Goal: Download file/media

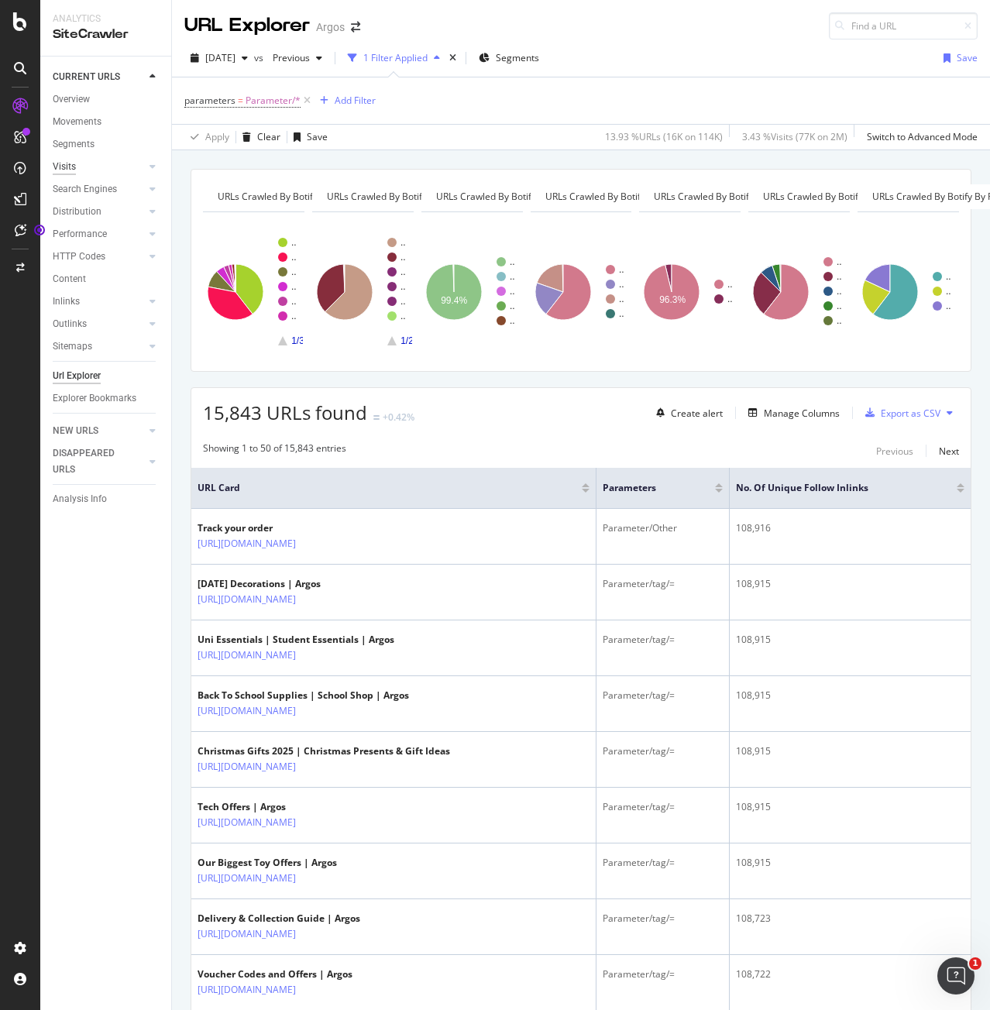
scroll to position [1782, 0]
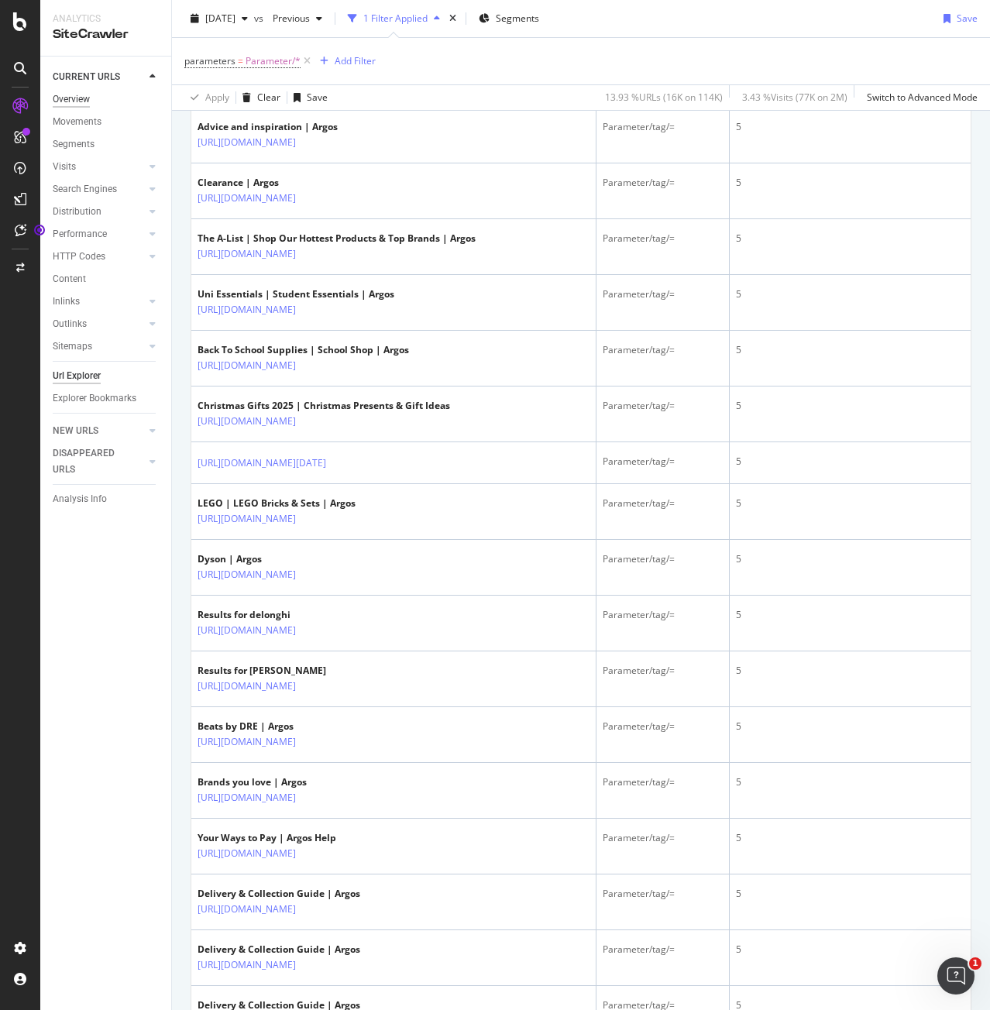
click at [85, 105] on div "Overview" at bounding box center [71, 99] width 37 height 16
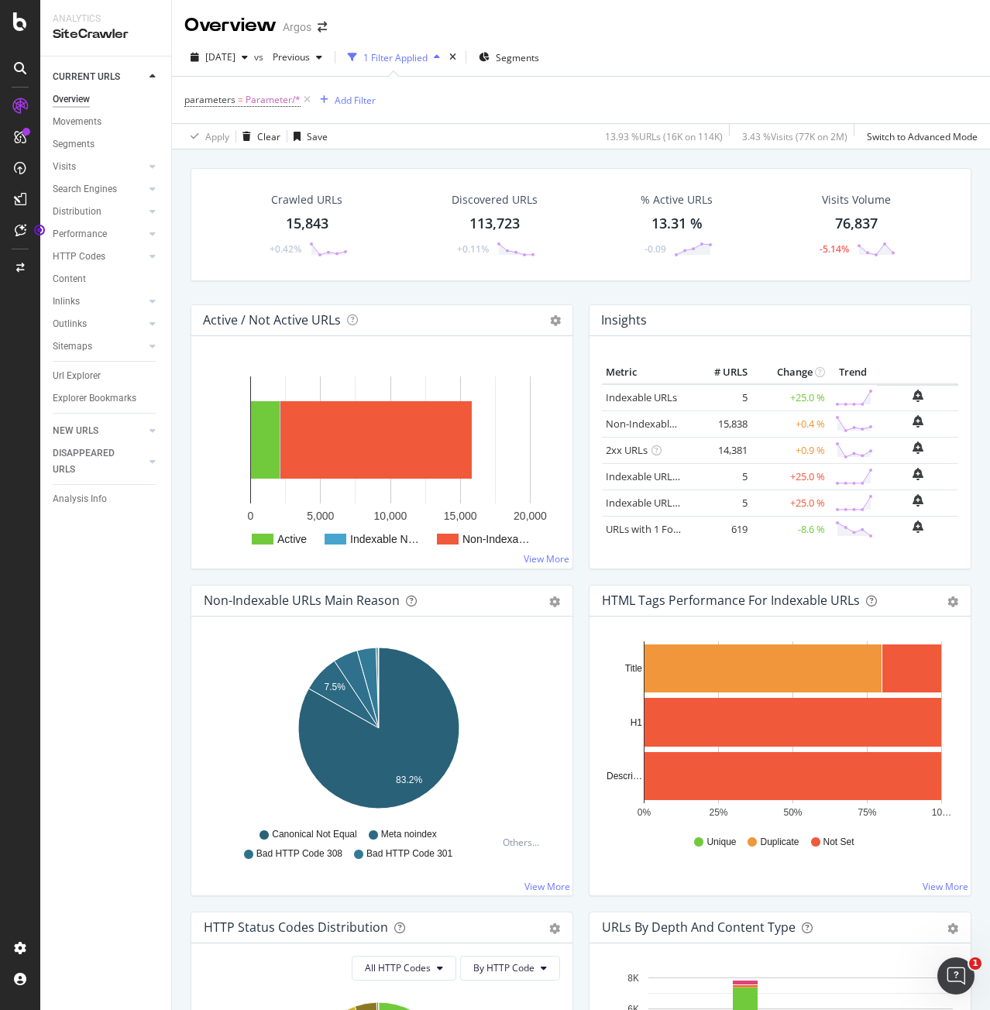
click at [446, 55] on div "button" at bounding box center [437, 57] width 19 height 9
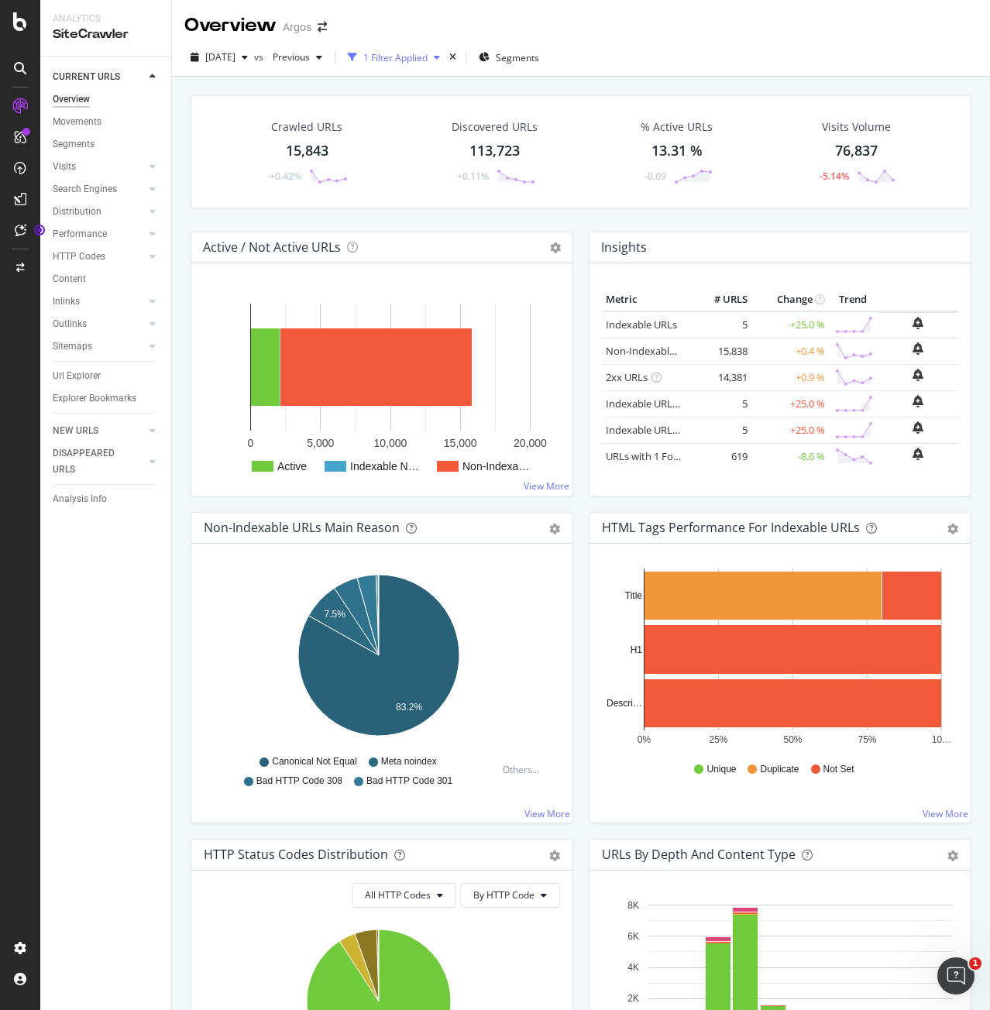
click at [446, 53] on div "button" at bounding box center [437, 57] width 19 height 9
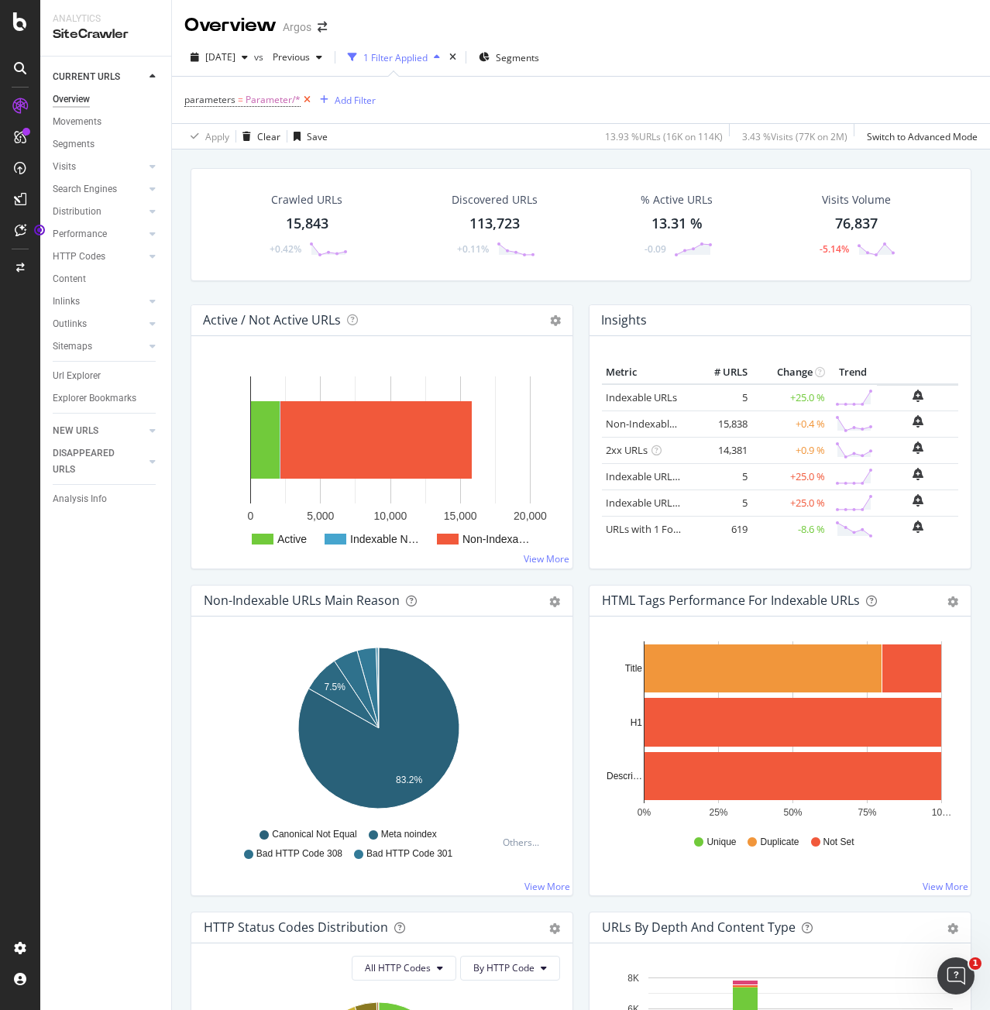
click at [304, 99] on icon at bounding box center [307, 99] width 13 height 15
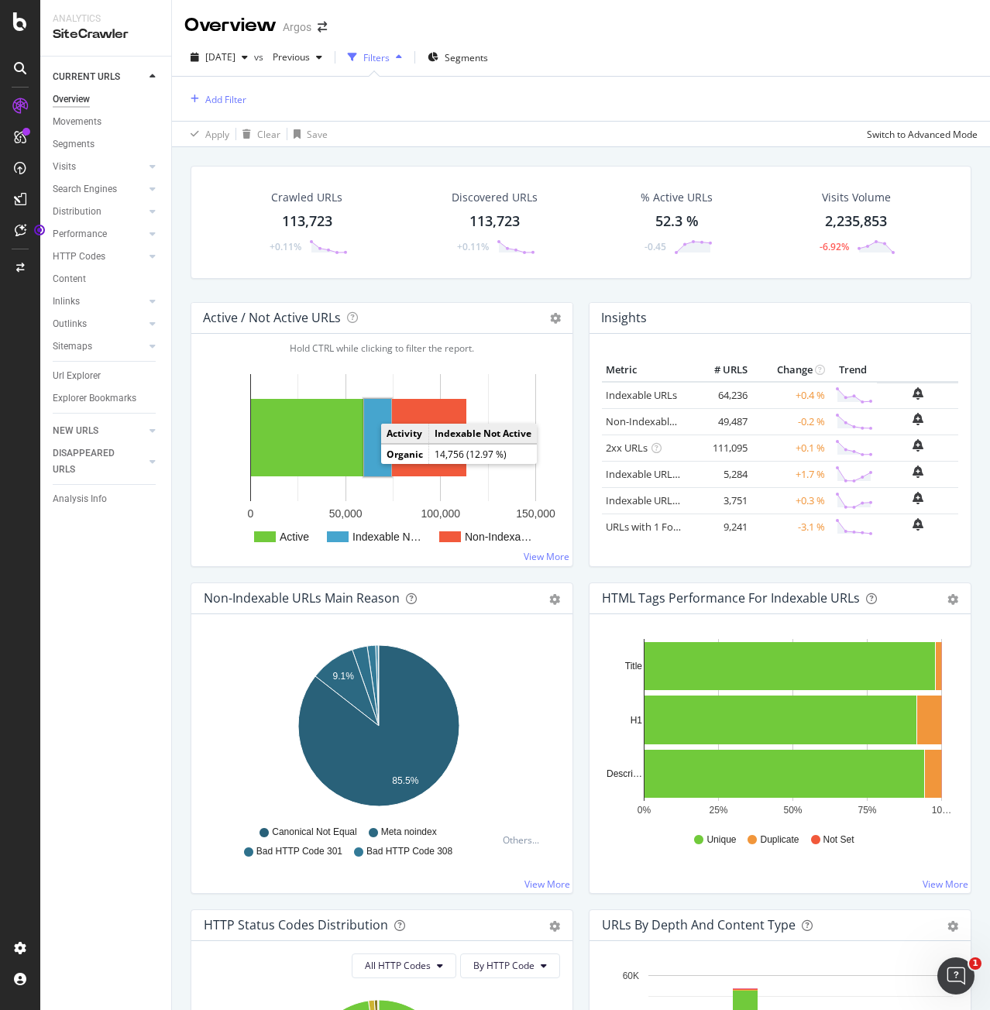
click at [373, 463] on rect "A chart." at bounding box center [377, 437] width 27 height 77
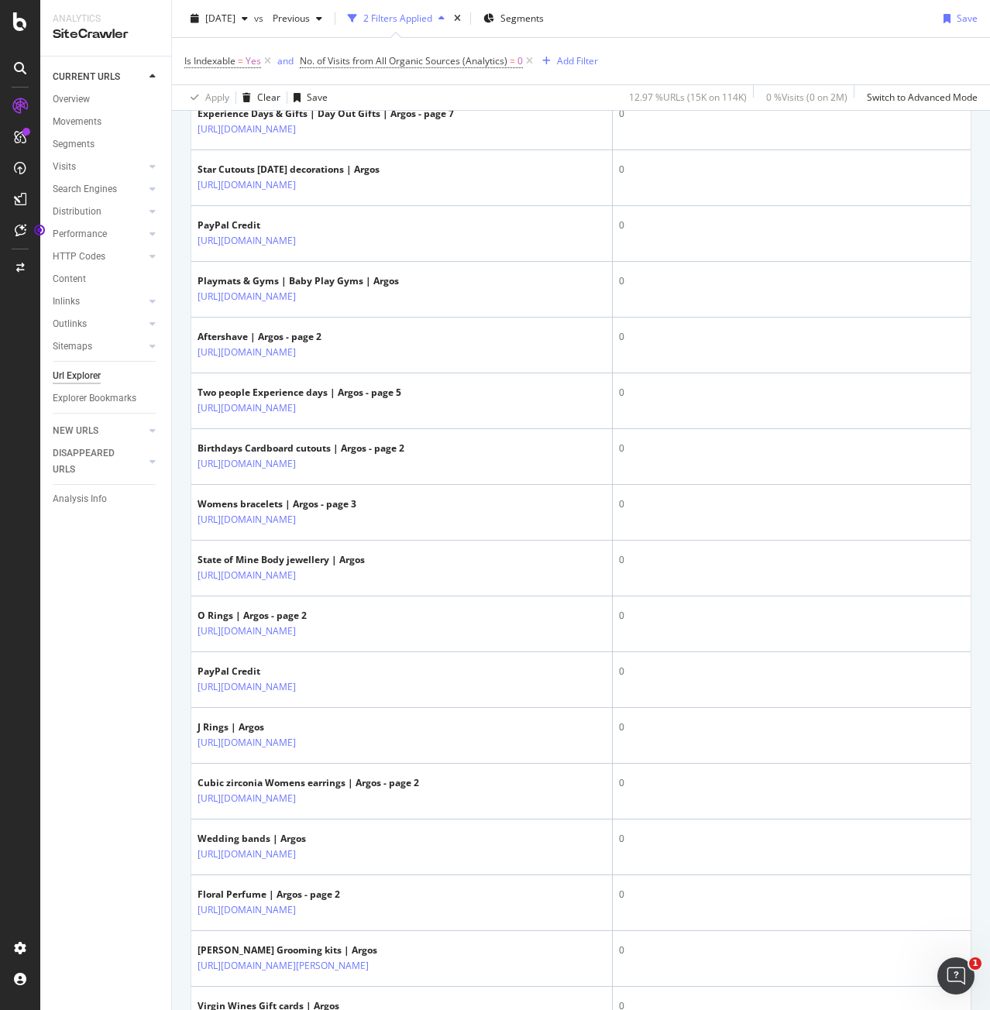
scroll to position [163, 0]
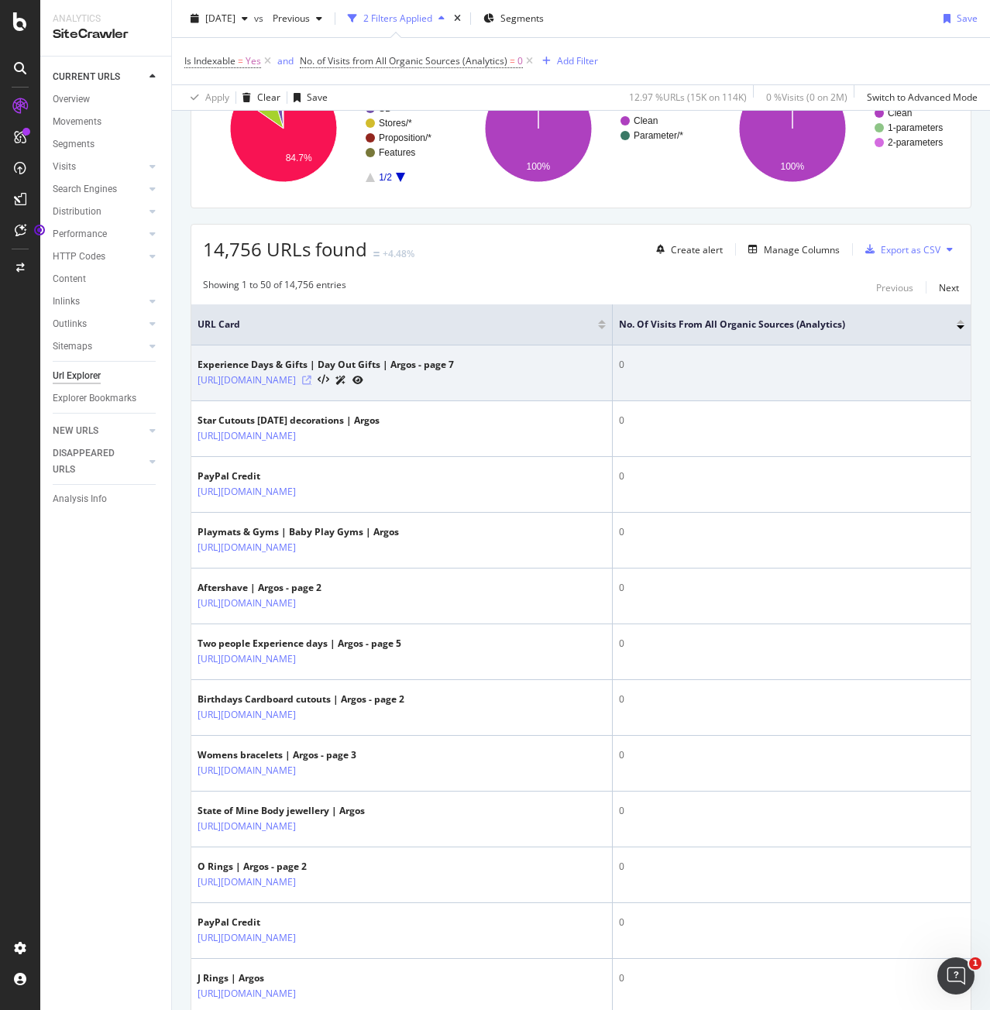
click at [311, 383] on icon at bounding box center [306, 380] width 9 height 9
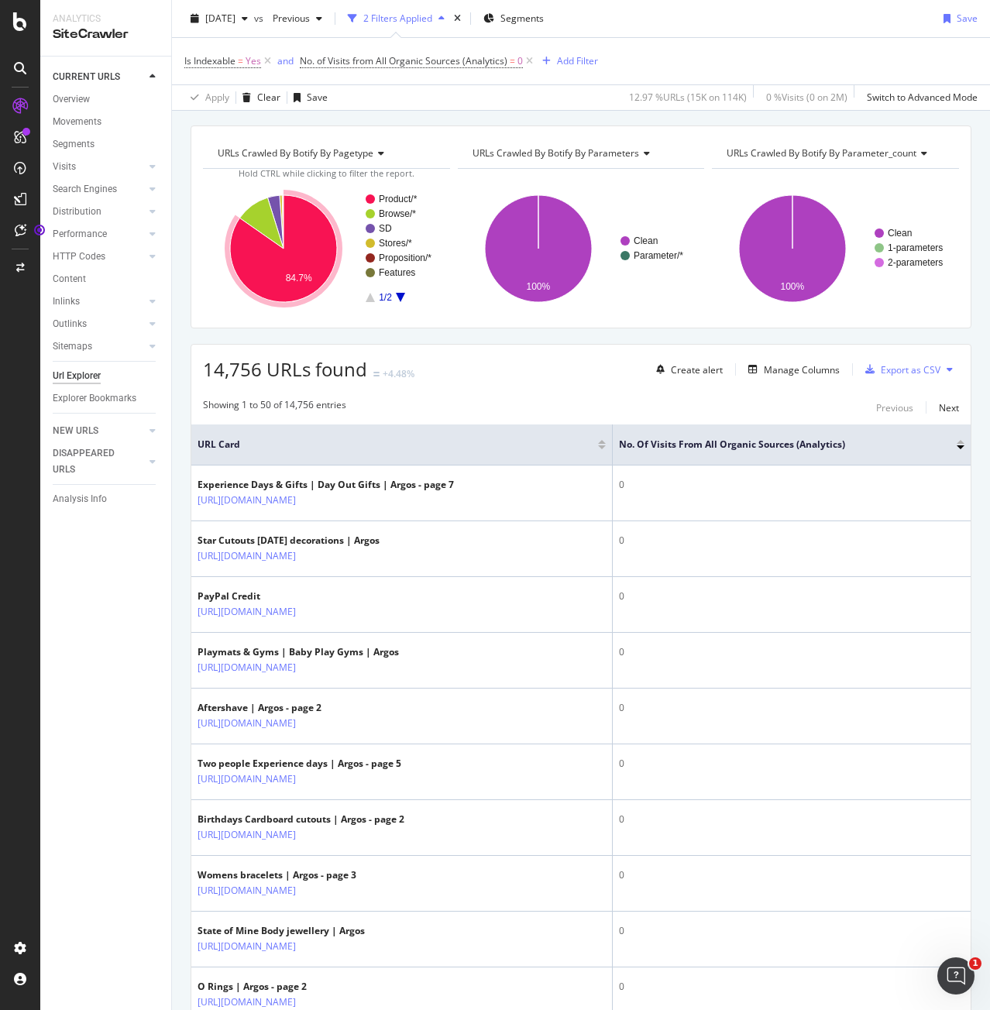
scroll to position [0, 0]
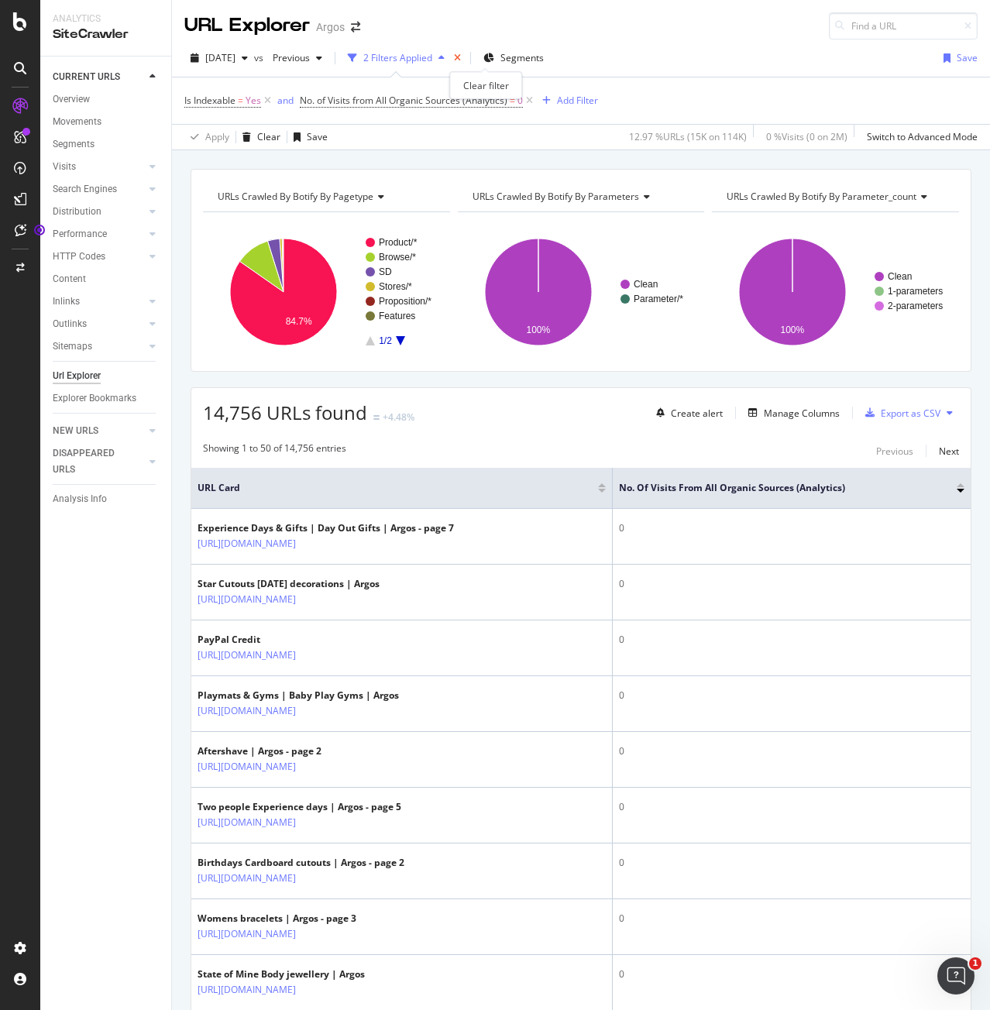
click at [461, 58] on icon "times" at bounding box center [457, 57] width 7 height 9
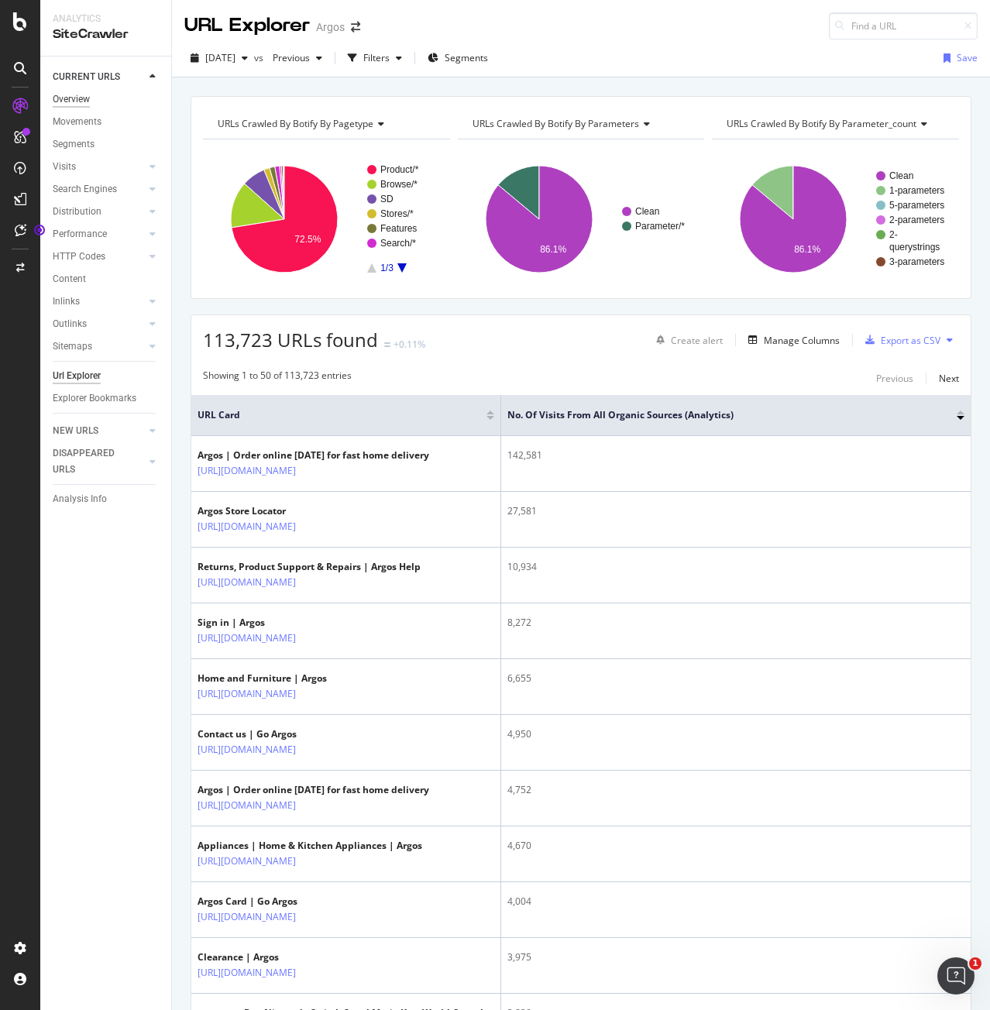
click at [57, 98] on div "Overview" at bounding box center [71, 99] width 37 height 16
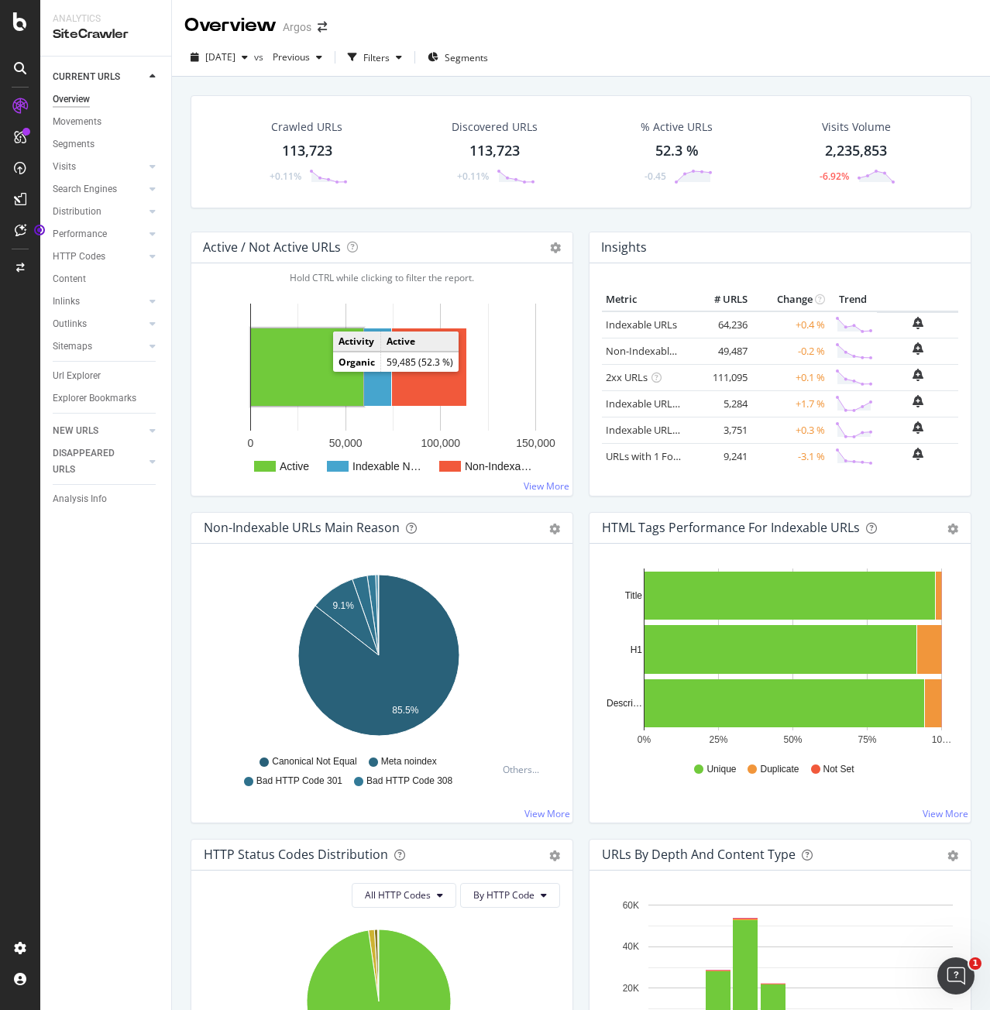
click at [270, 360] on rect "A chart." at bounding box center [307, 367] width 112 height 77
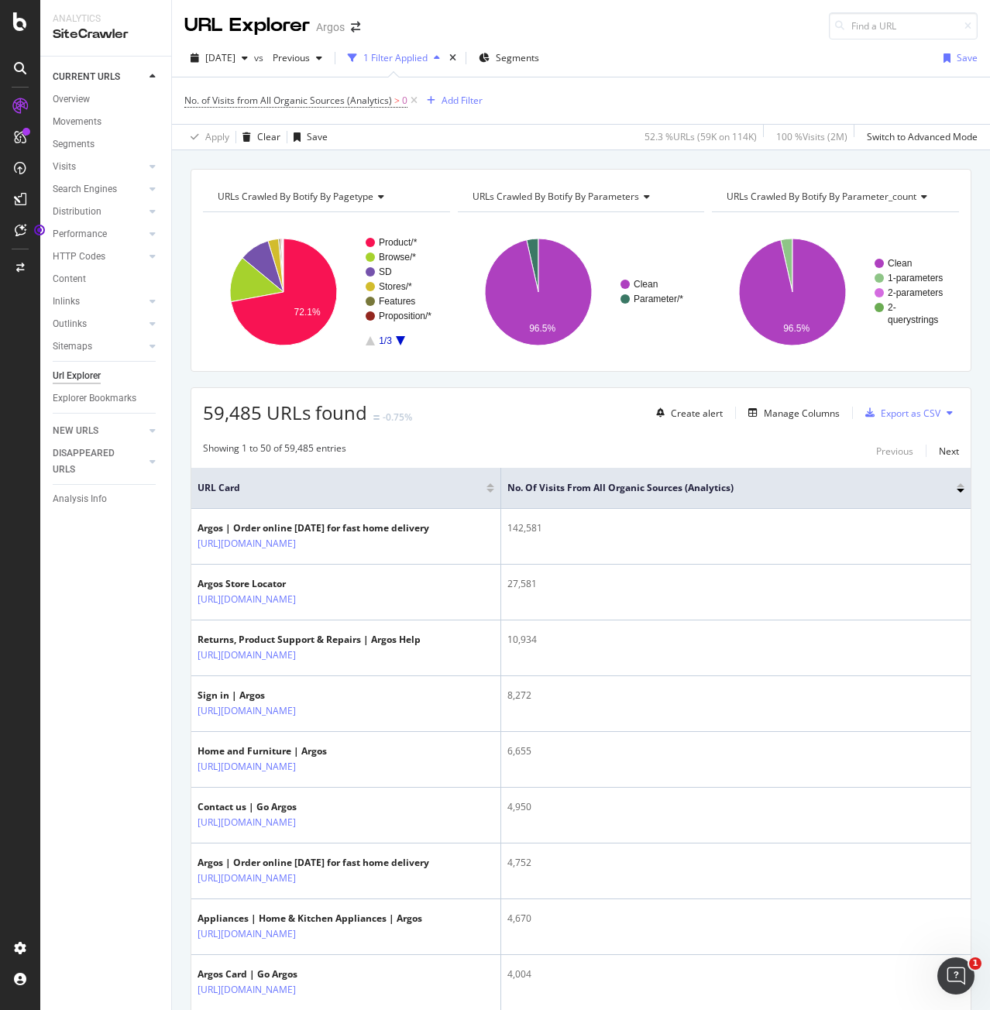
click at [123, 586] on div "CURRENT URLS Overview Movements Segments Visits Analysis Orphan URLs Search Eng…" at bounding box center [105, 534] width 131 height 954
click at [945, 414] on button at bounding box center [950, 413] width 19 height 25
click at [705, 442] on div "Showing 1 to 50 of 59,485 entries Previous Next" at bounding box center [580, 451] width 779 height 19
click at [894, 409] on div "Export as CSV" at bounding box center [911, 413] width 60 height 13
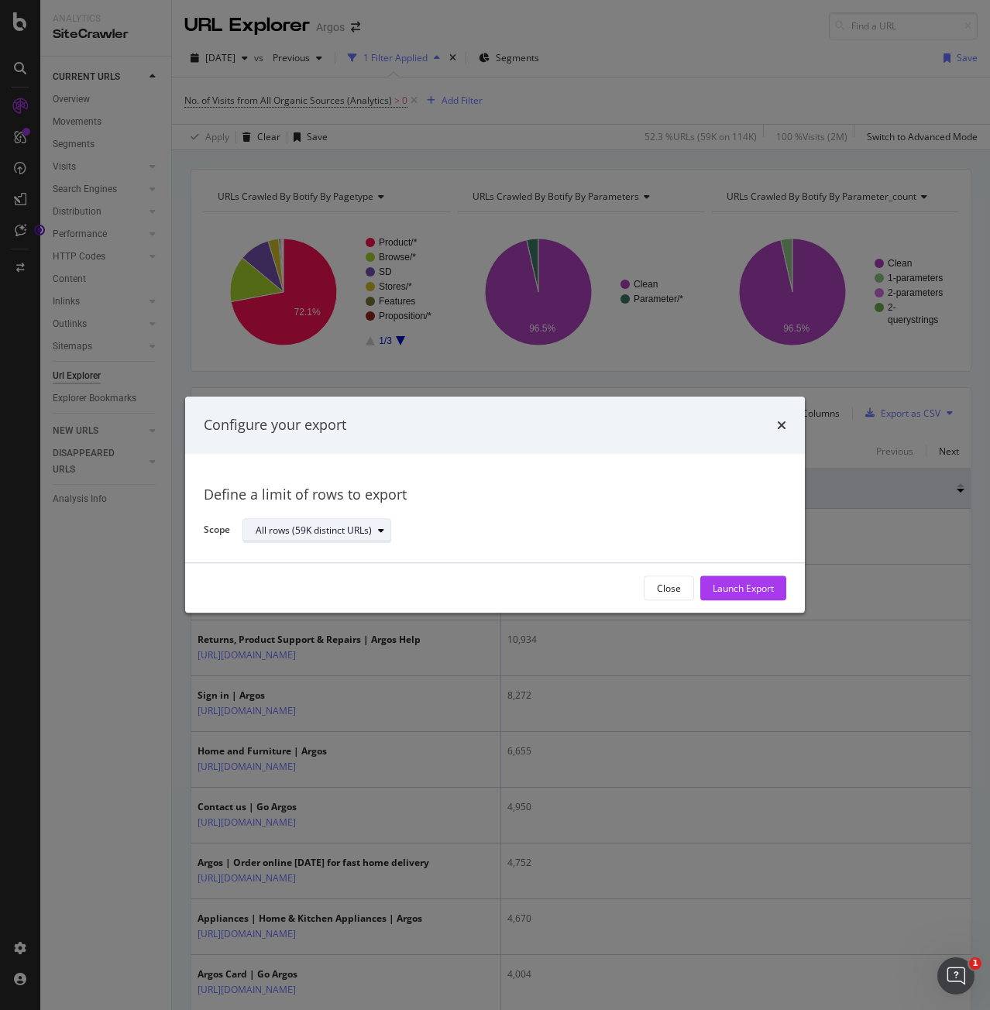
click at [321, 526] on div "All rows (59K distinct URLs)" at bounding box center [314, 530] width 116 height 9
click at [548, 504] on div "Define a limit of rows to export" at bounding box center [495, 495] width 583 height 20
click at [740, 587] on div "Launch Export" at bounding box center [743, 588] width 61 height 13
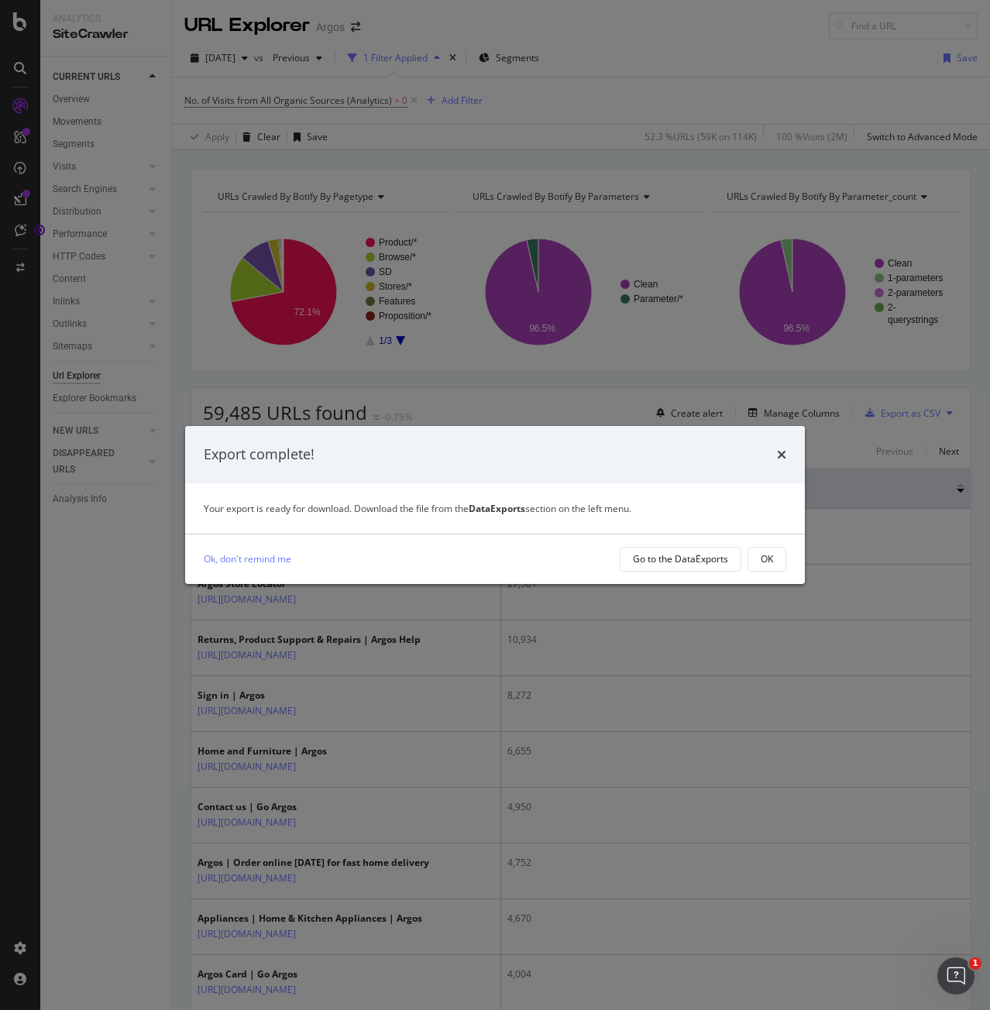
click at [497, 507] on strong "DataExports" at bounding box center [497, 508] width 57 height 13
click at [660, 559] on div "Go to the DataExports" at bounding box center [680, 558] width 95 height 13
